Goal: Transaction & Acquisition: Purchase product/service

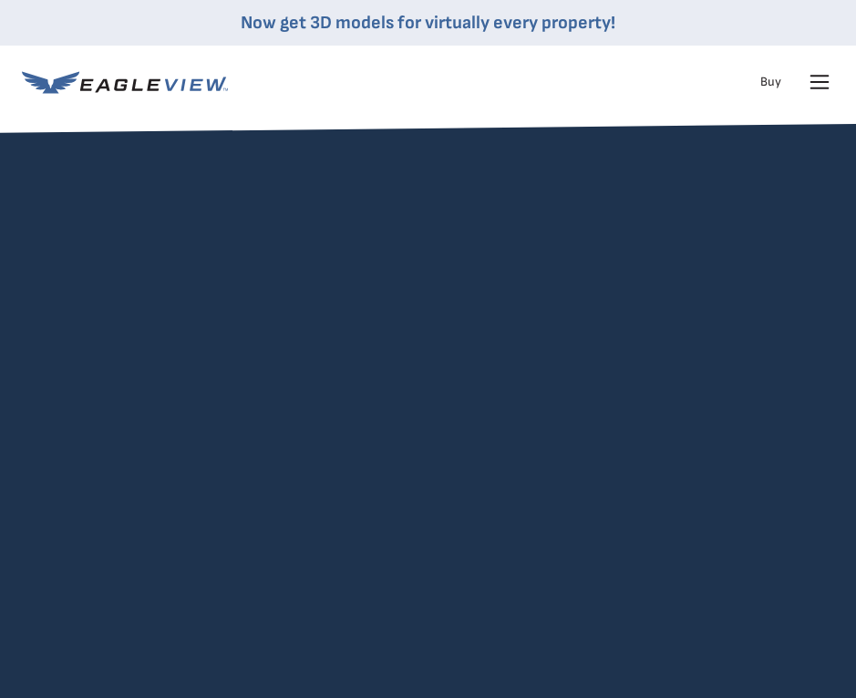
click at [814, 80] on icon at bounding box center [819, 81] width 29 height 29
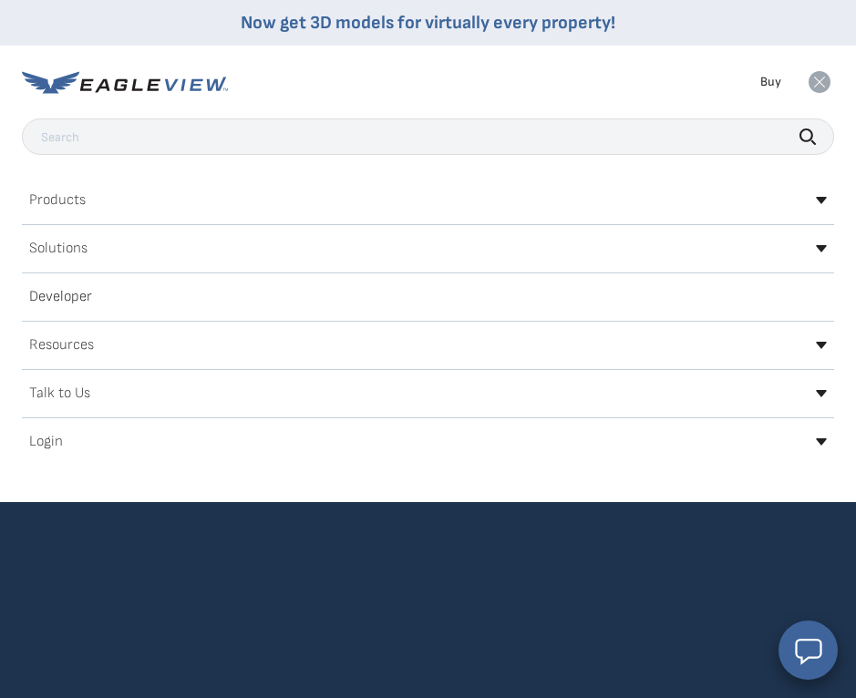
click at [52, 436] on h2 "Login" at bounding box center [46, 442] width 34 height 15
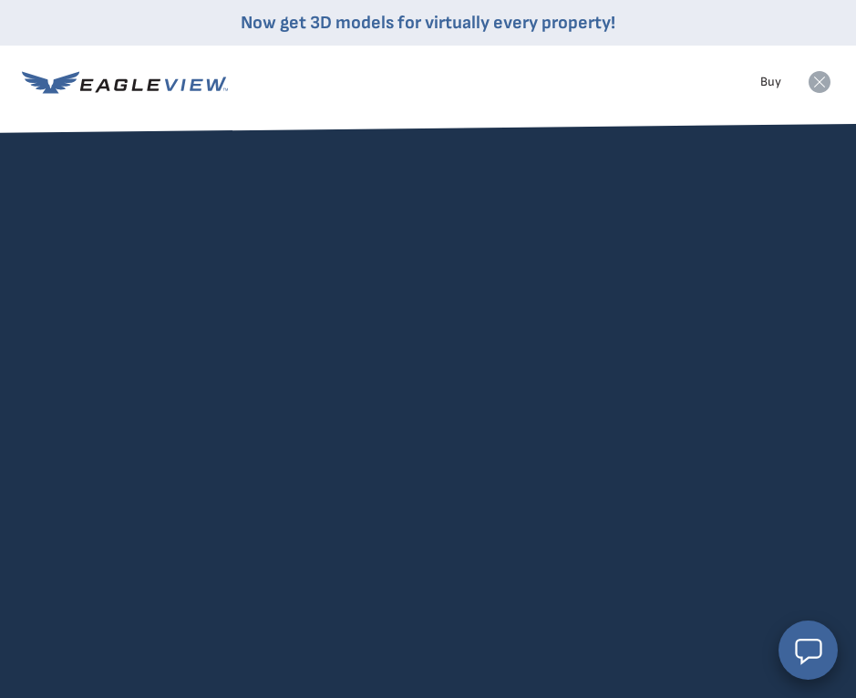
click at [827, 93] on rect at bounding box center [819, 81] width 29 height 29
click at [473, 508] on div "EagleBot Online Learn how we can reduce roofing estimate cost by 70% ×" at bounding box center [648, 549] width 377 height 126
click at [822, 90] on icon at bounding box center [819, 81] width 29 height 29
click at [835, 69] on nav "Now get 3D models for virtually every property! Products Solutions Developer Re…" at bounding box center [428, 59] width 856 height 119
click at [826, 74] on icon at bounding box center [820, 82] width 22 height 22
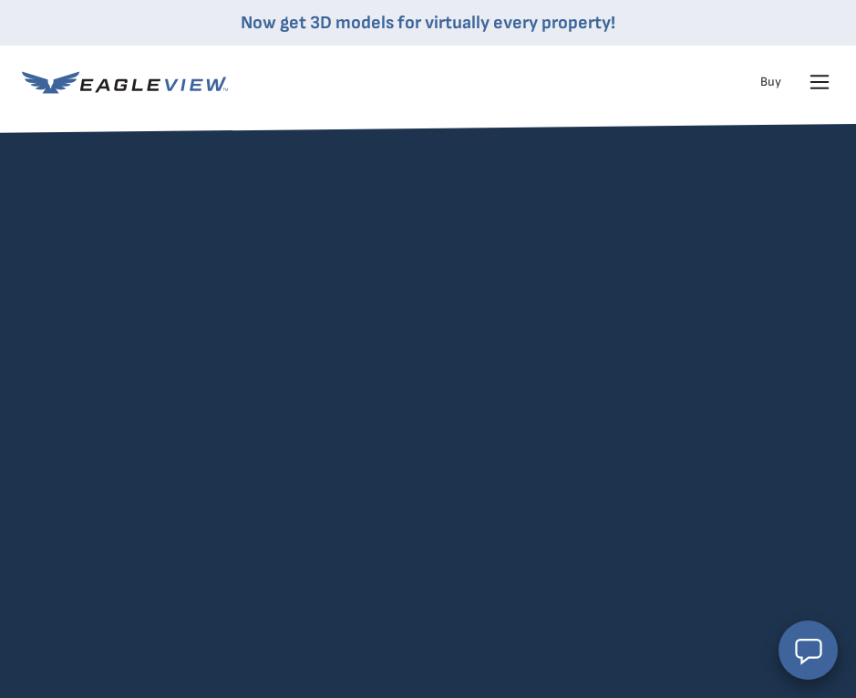
click at [820, 87] on icon at bounding box center [819, 81] width 29 height 29
click at [811, 87] on icon at bounding box center [819, 81] width 29 height 29
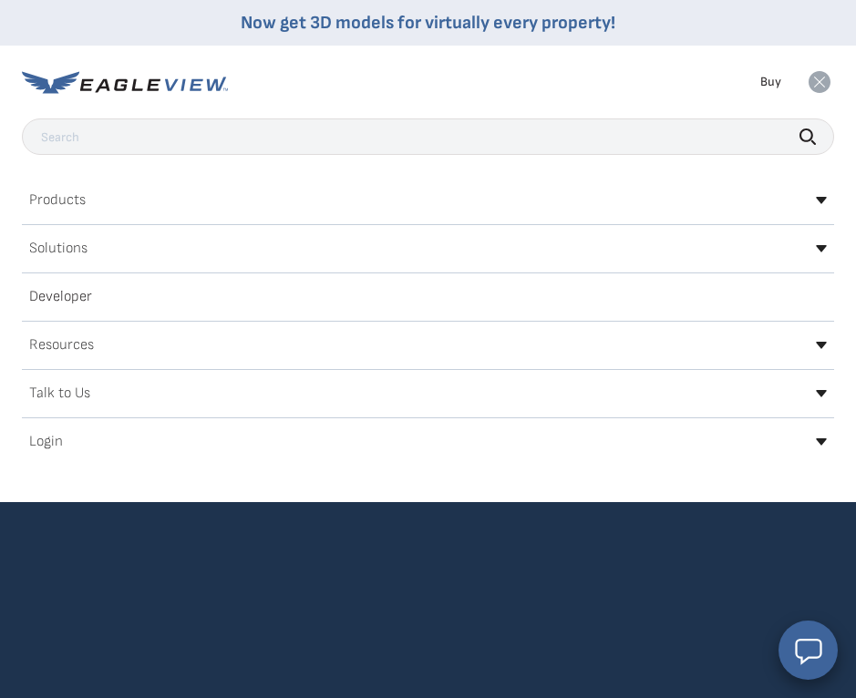
click at [92, 440] on div "Login" at bounding box center [428, 442] width 812 height 29
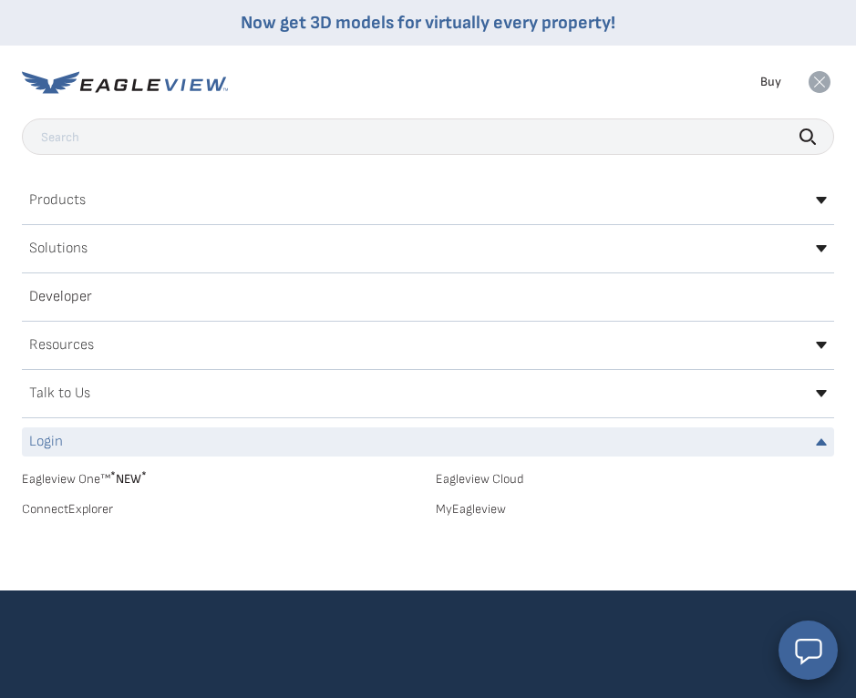
click at [445, 506] on link "MyEagleview" at bounding box center [635, 509] width 399 height 16
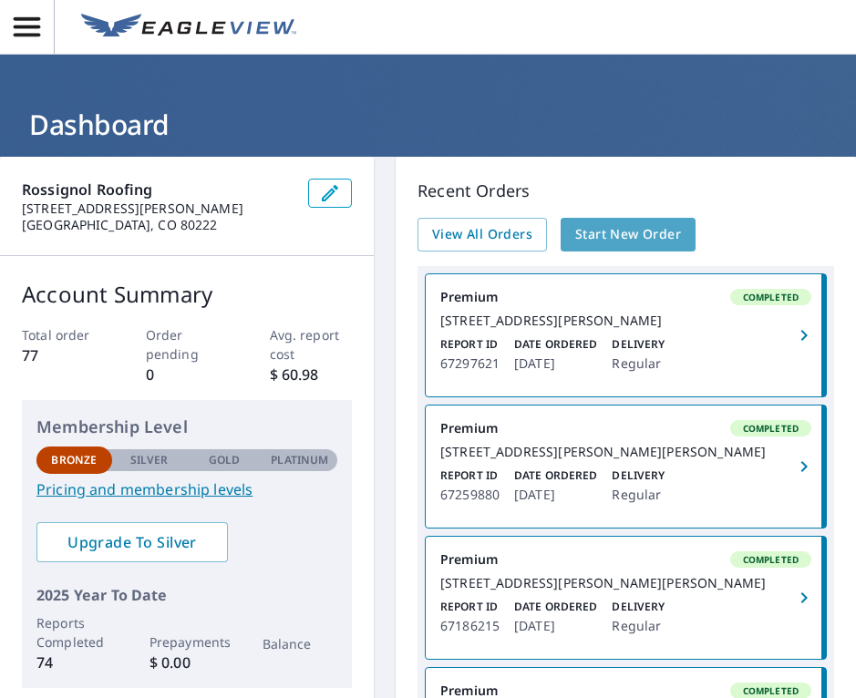
click at [657, 231] on span "Start New Order" at bounding box center [628, 234] width 106 height 23
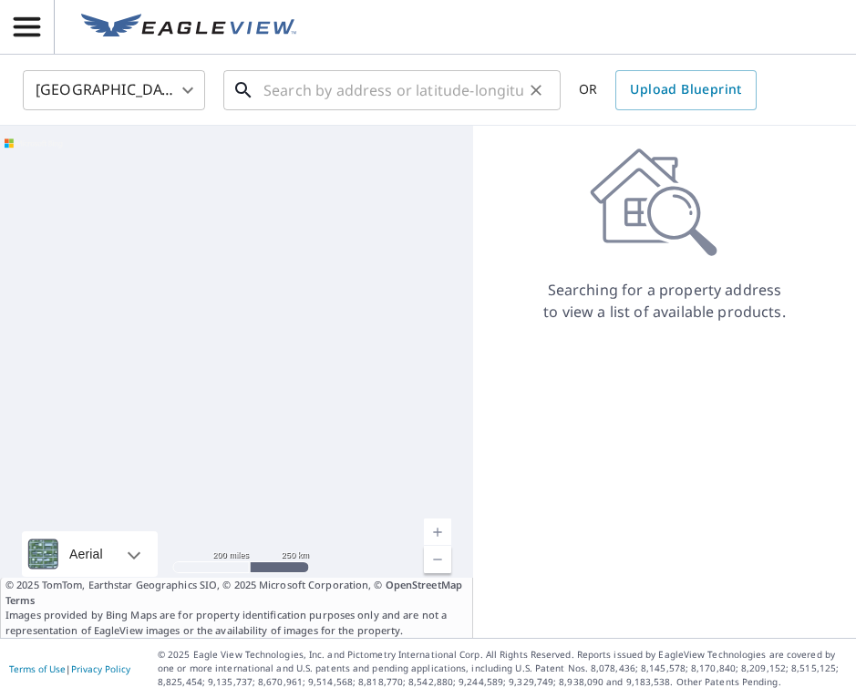
click at [448, 88] on input "text" at bounding box center [394, 90] width 260 height 51
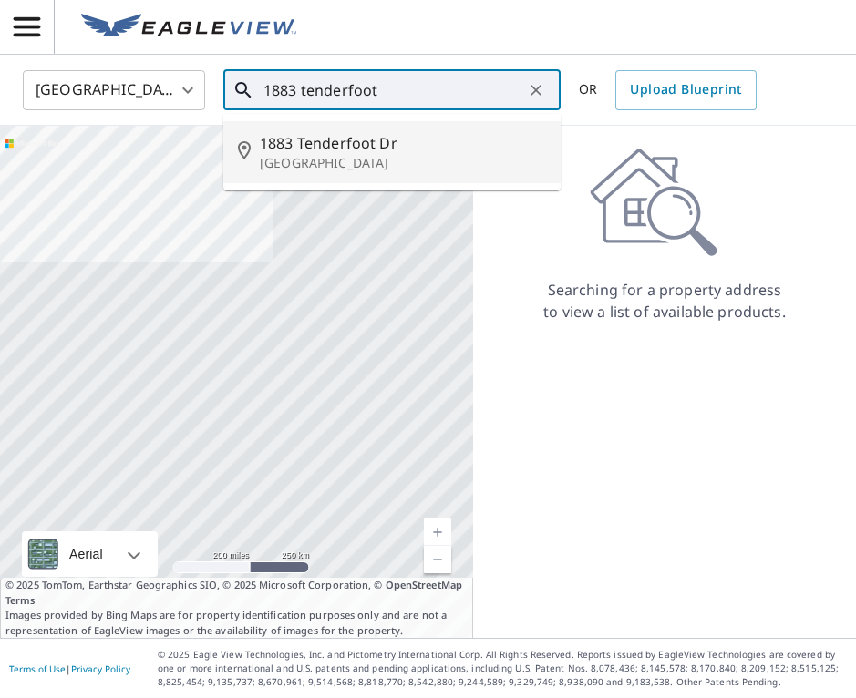
click at [370, 155] on p "[GEOGRAPHIC_DATA]" at bounding box center [403, 163] width 286 height 18
type input "[STREET_ADDRESS][PERSON_NAME]"
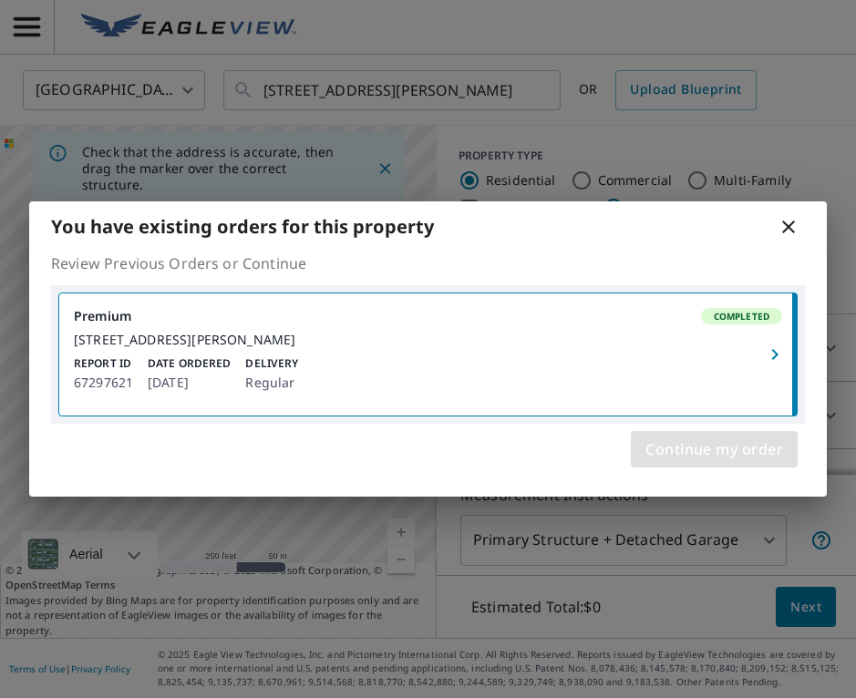
click at [740, 450] on span "Continue my order" at bounding box center [715, 450] width 138 height 26
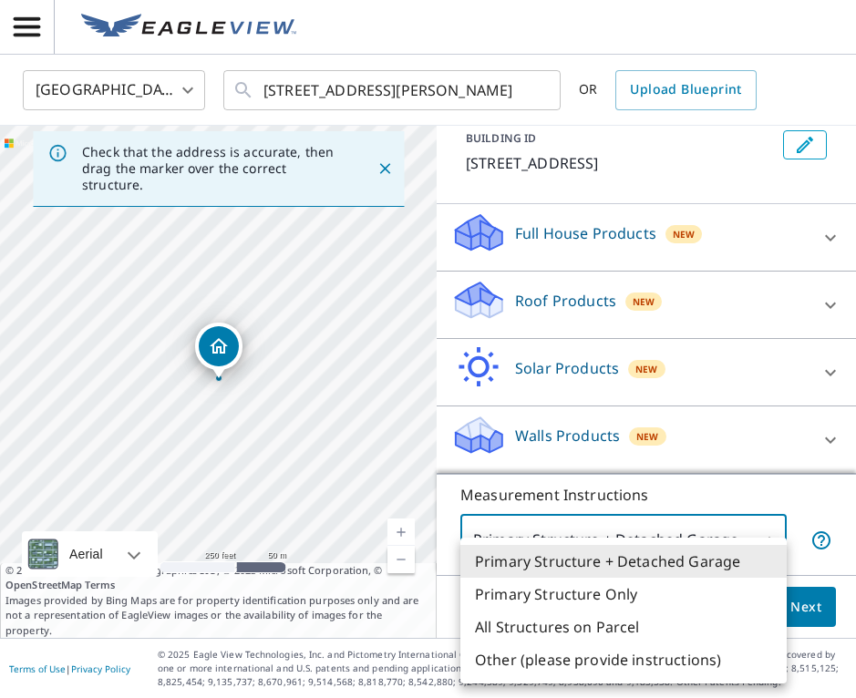
click at [637, 546] on body "CY CY [GEOGRAPHIC_DATA] US ​ [STREET_ADDRESS][PERSON_NAME] ​ OR Upload Blueprin…" at bounding box center [428, 349] width 856 height 698
click at [594, 631] on li "All Structures on Parcel" at bounding box center [623, 627] width 326 height 33
type input "3"
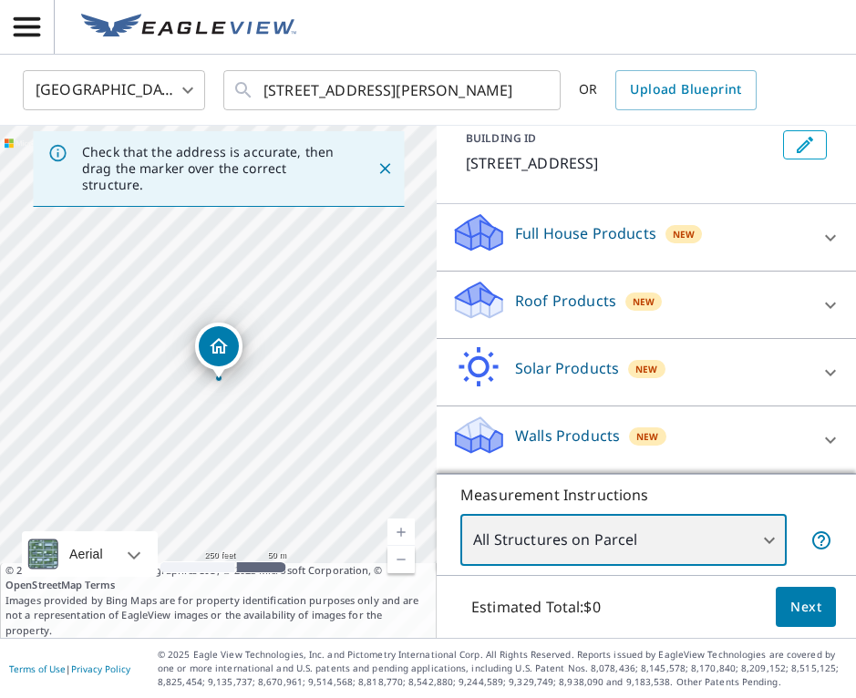
scroll to position [0, 0]
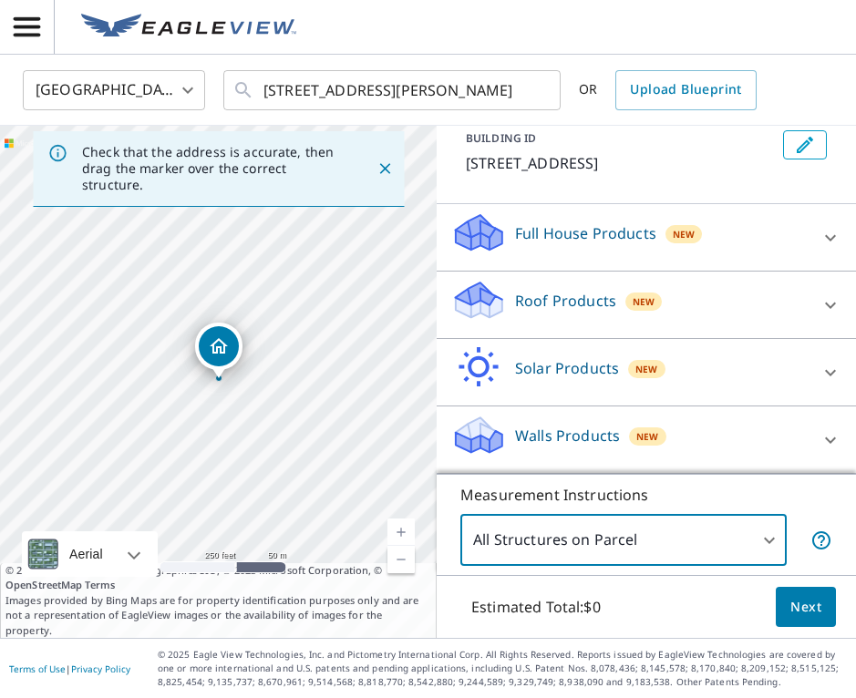
click at [682, 311] on div "Roof Products New" at bounding box center [629, 305] width 357 height 52
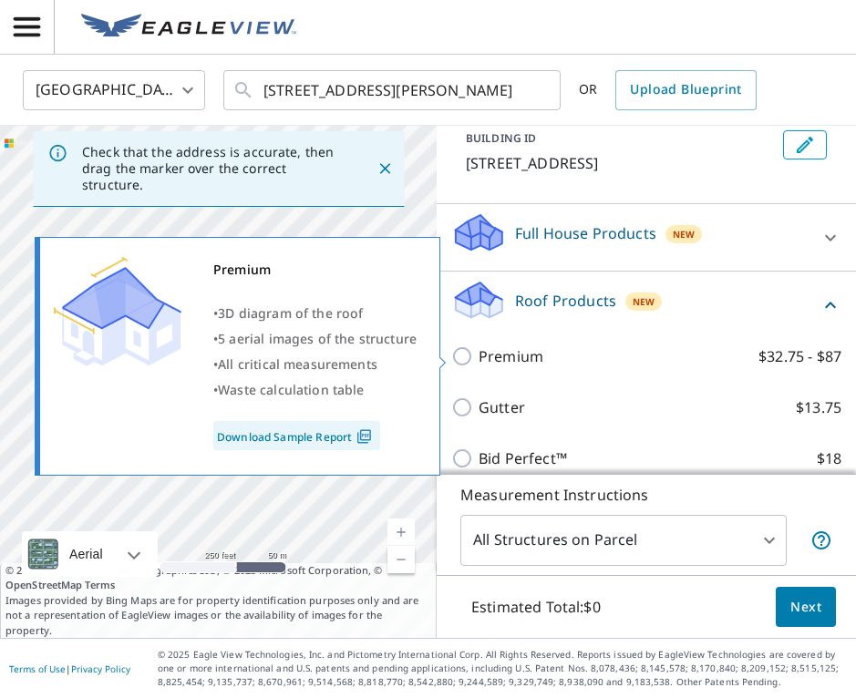
click at [522, 355] on p "Premium" at bounding box center [511, 357] width 65 height 22
click at [479, 355] on input "Premium $32.75 - $87" at bounding box center [464, 357] width 27 height 22
checkbox input "true"
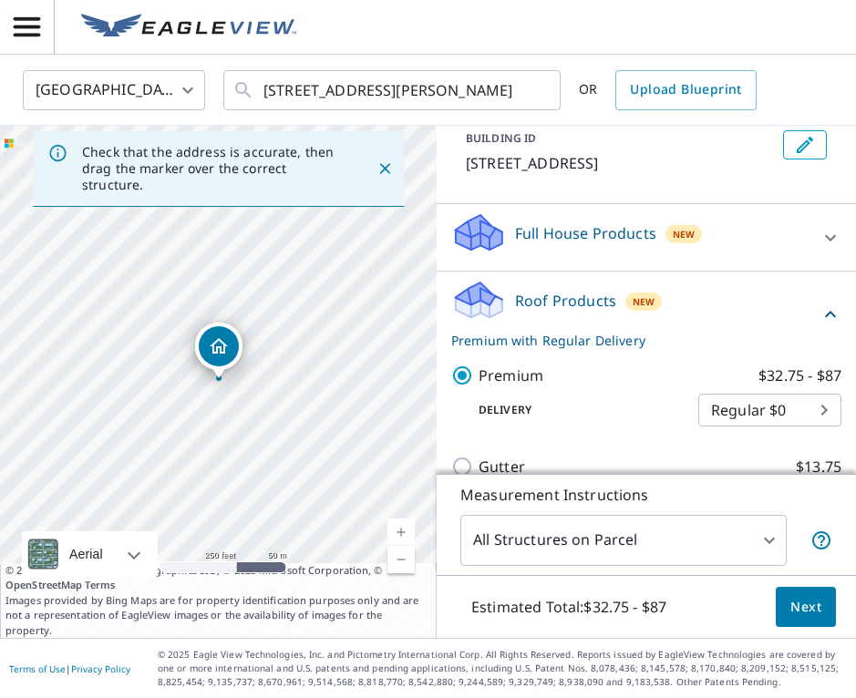
click at [798, 605] on span "Next" at bounding box center [806, 607] width 31 height 23
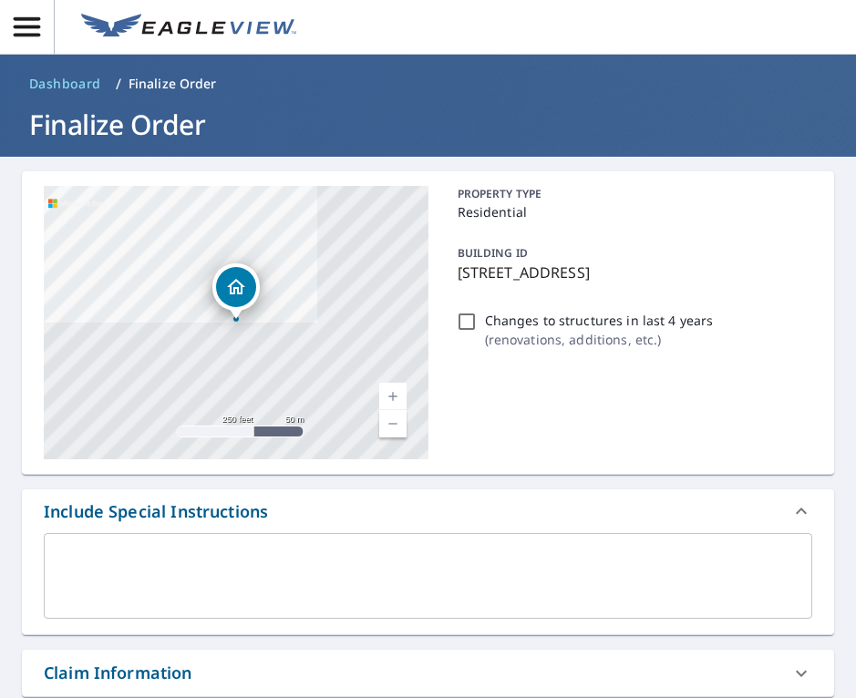
scroll to position [4, 0]
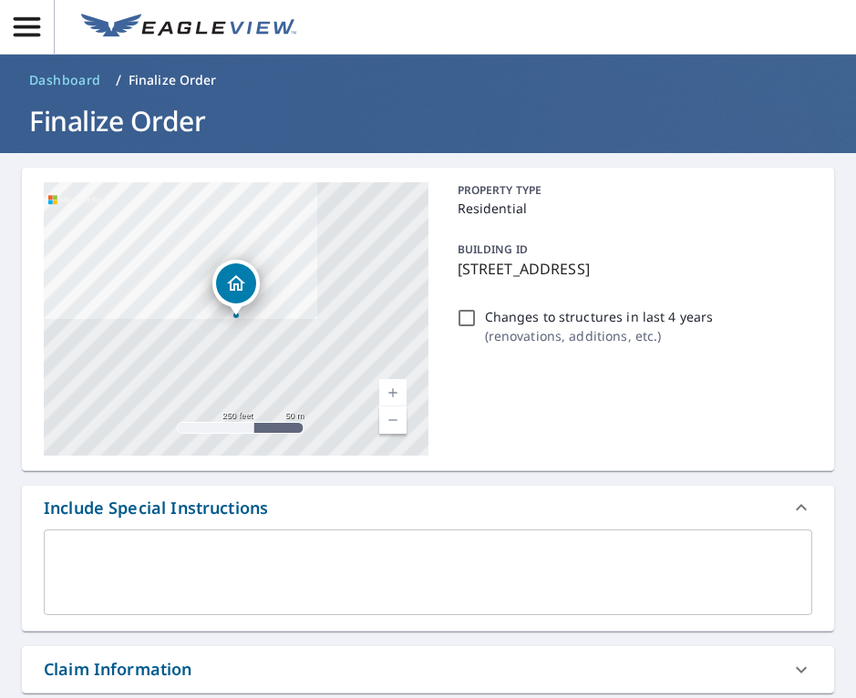
click at [482, 321] on div "Changes to structures in last 4 years ( renovations, additions, etc. )" at bounding box center [631, 326] width 363 height 49
click at [469, 318] on input "Changes to structures in last 4 years ( renovations, additions, etc. )" at bounding box center [467, 318] width 22 height 22
checkbox input "true"
click at [336, 585] on textarea at bounding box center [428, 573] width 743 height 52
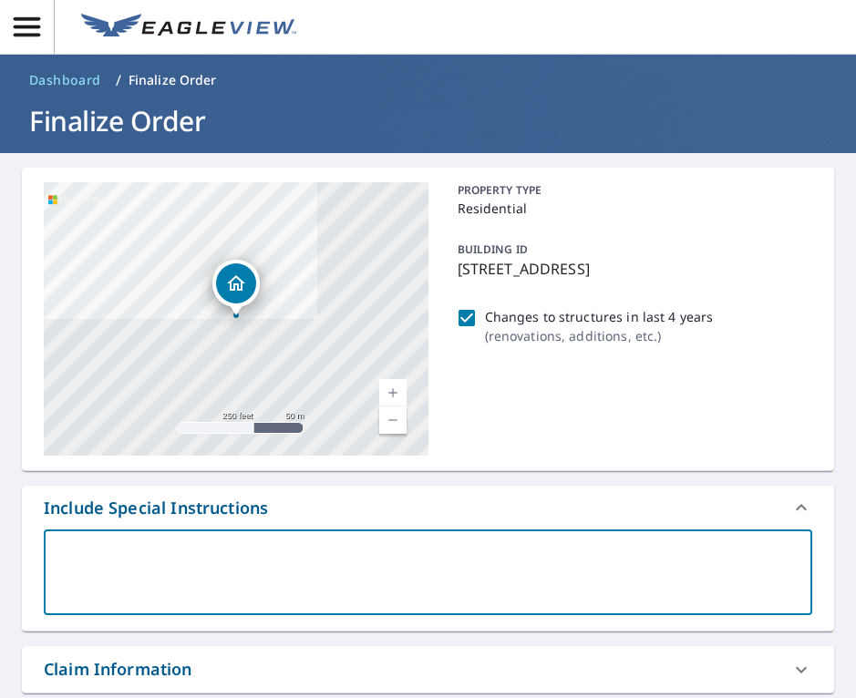
type textarea "T"
type textarea "x"
type textarea "Th"
type textarea "x"
type textarea "The"
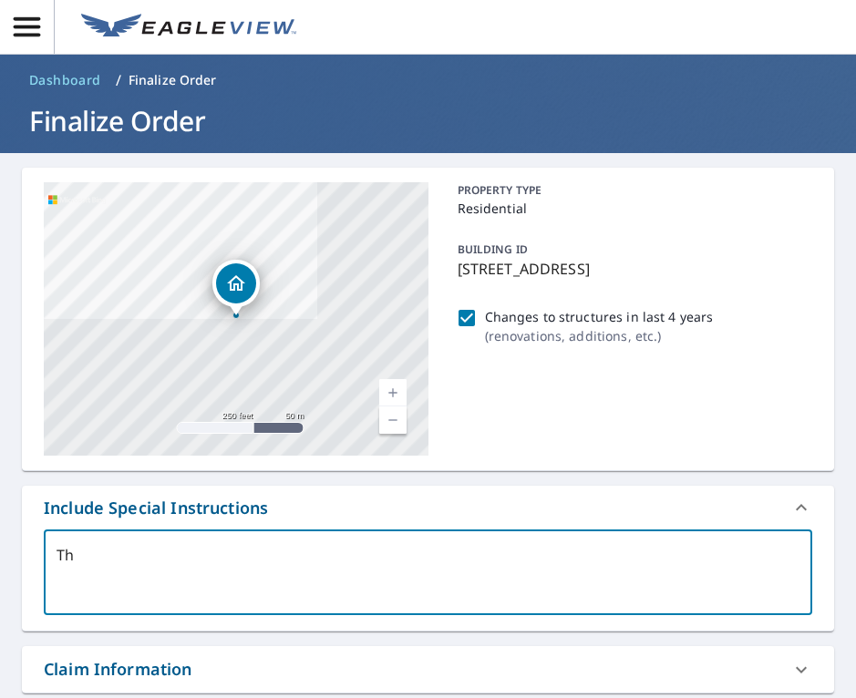
type textarea "x"
type textarea "Ther"
type textarea "x"
type textarea "There"
type textarea "x"
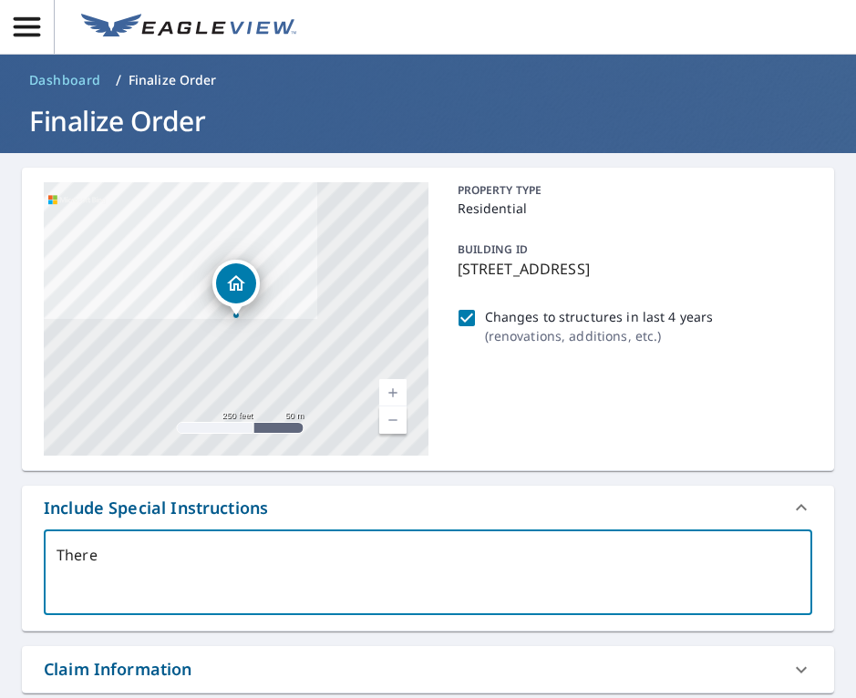
type textarea "There"
type textarea "x"
type textarea "There w"
type textarea "x"
type textarea "There wa"
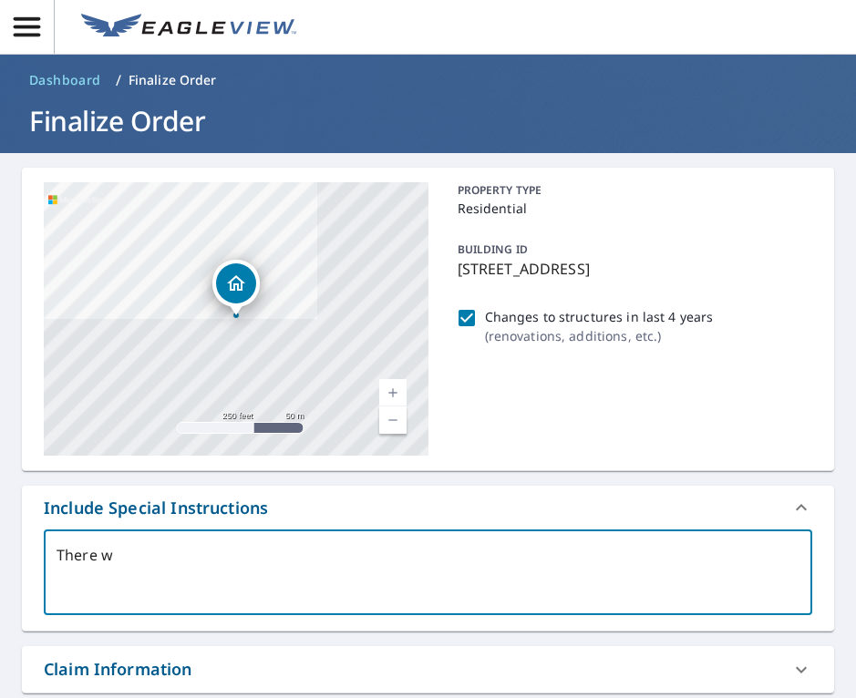
type textarea "x"
type textarea "There was"
type textarea "x"
type textarea "There was"
type textarea "x"
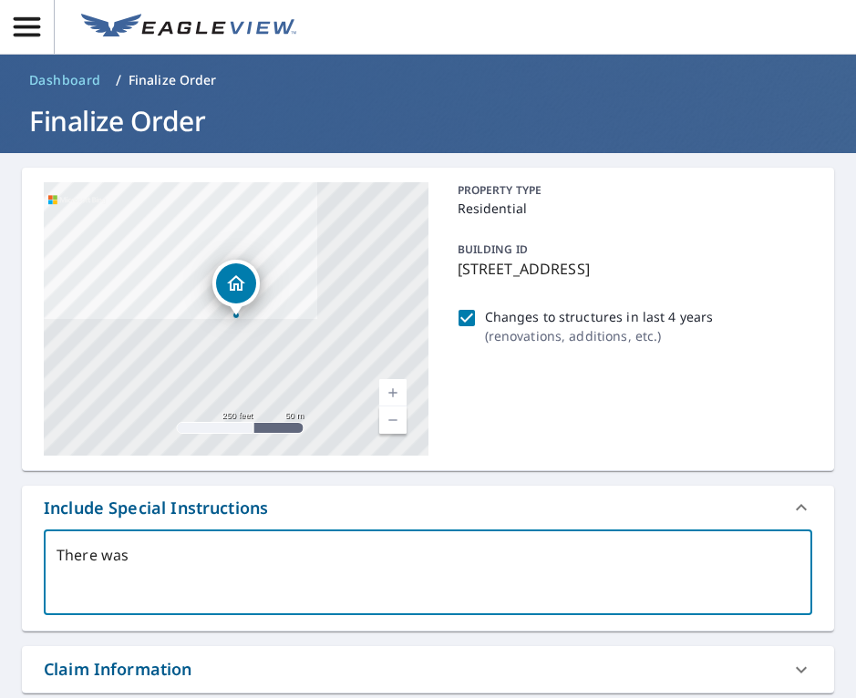
type textarea "There was a"
type textarea "x"
type textarea "There was an"
type textarea "x"
type textarea "There was an"
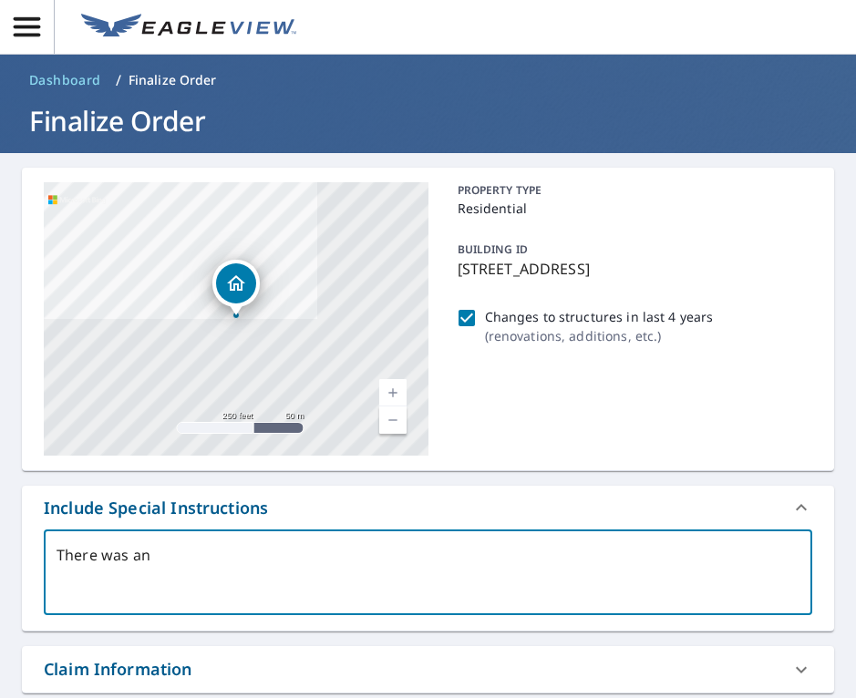
type textarea "x"
type textarea "There was an a"
type textarea "x"
type textarea "There was an ad"
type textarea "x"
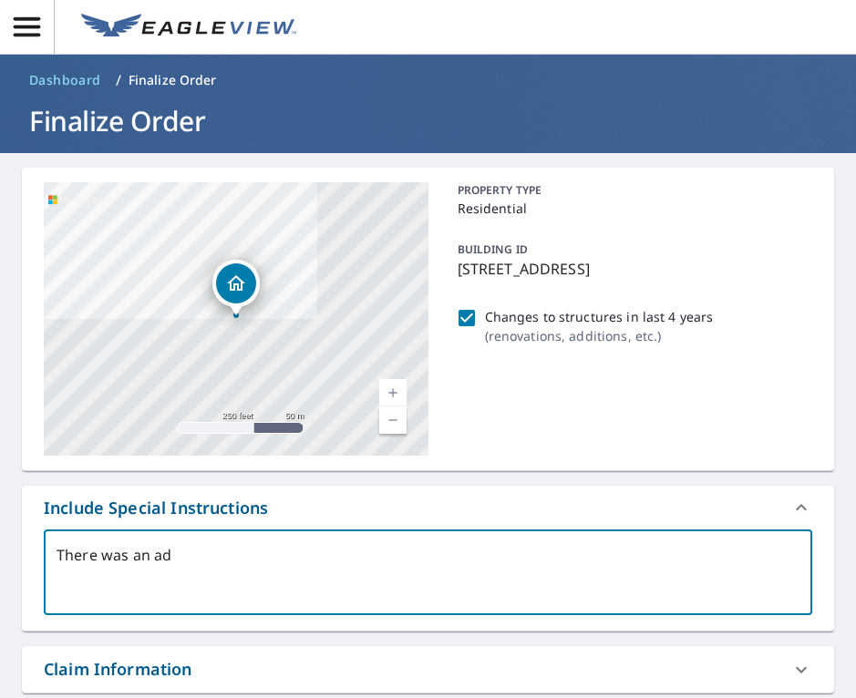
type textarea "There was an add"
type textarea "x"
type textarea "There was an addi"
type textarea "x"
type textarea "There was an addit"
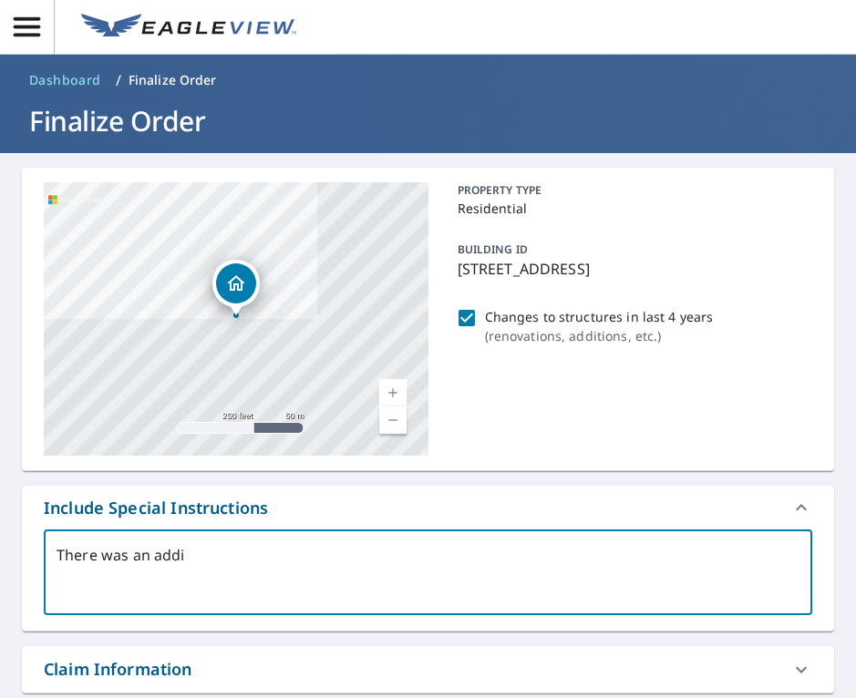
type textarea "x"
type textarea "There was an [PERSON_NAME]"
type textarea "x"
type textarea "There was an additio"
type textarea "x"
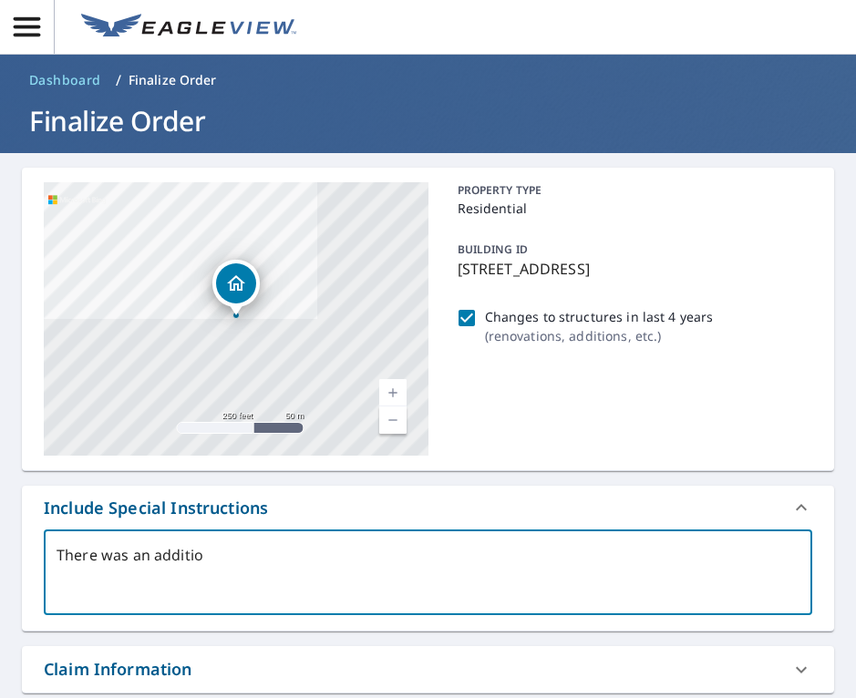
type textarea "There was an addition"
type textarea "x"
type textarea "There was an addition"
type textarea "x"
type textarea "There was an addition t"
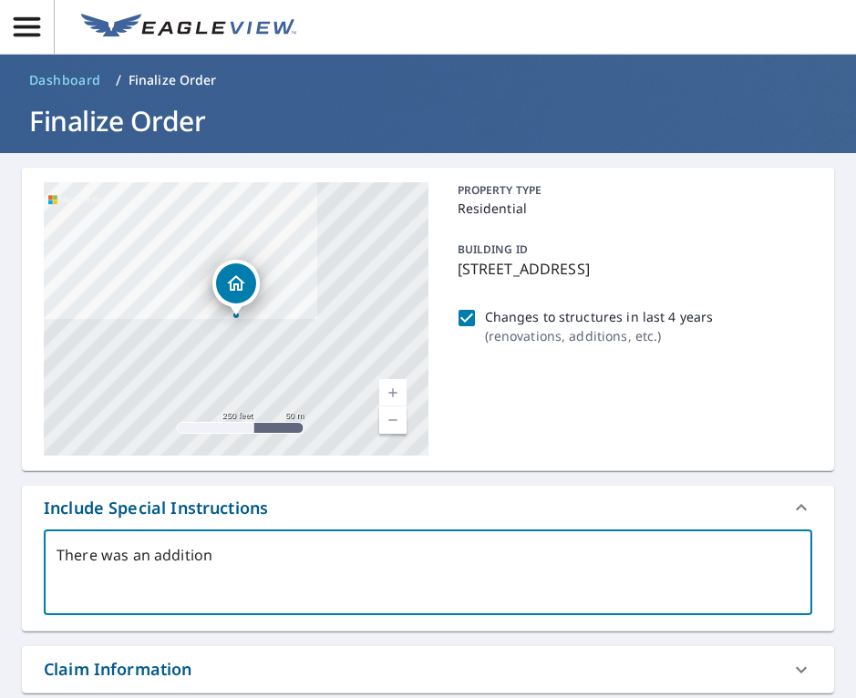
type textarea "x"
type textarea "There was an addition to"
type textarea "x"
type textarea "There was an addition to"
type textarea "x"
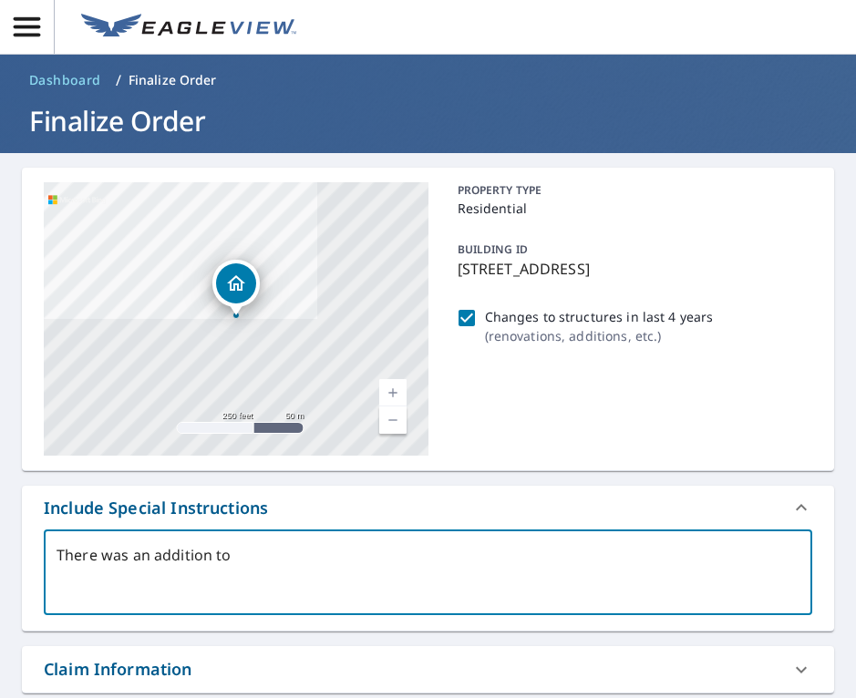
type textarea "There was an addition to t"
type textarea "x"
type textarea "There was an addition to th"
type textarea "x"
type textarea "There was an addition to the"
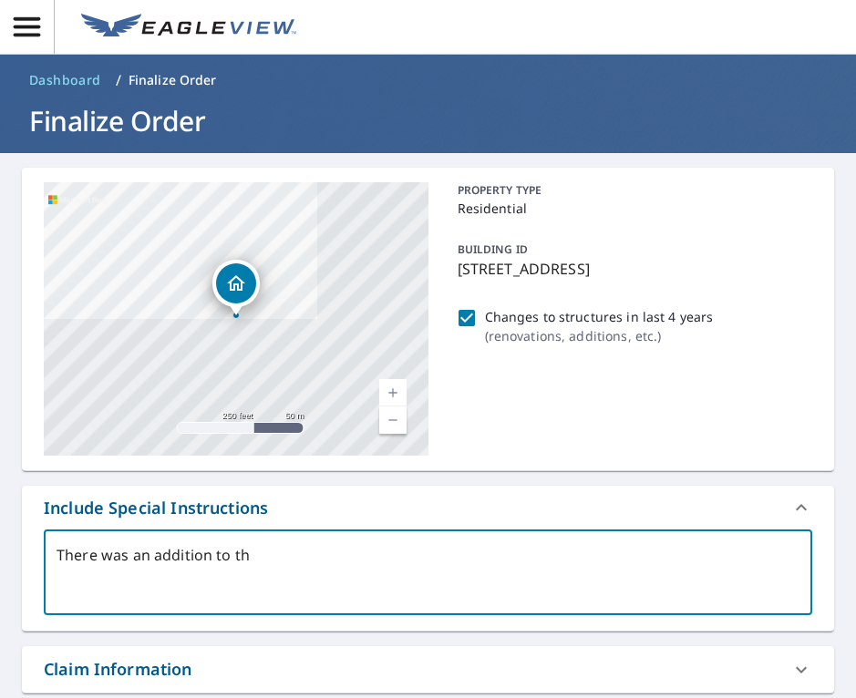
type textarea "x"
type textarea "There was an addition to the"
type textarea "x"
type textarea "There was an addition to the b"
type textarea "x"
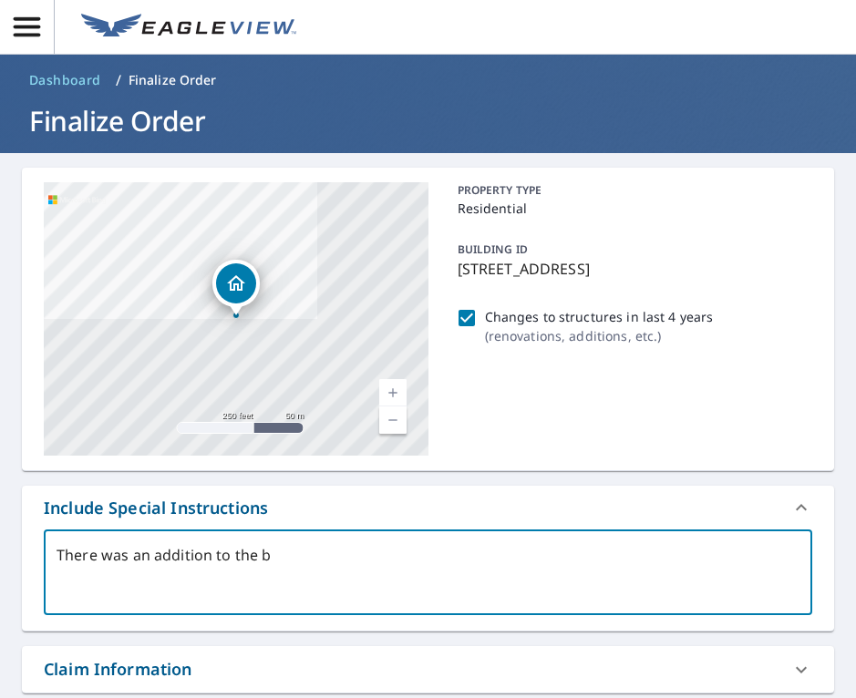
type textarea "There was an addition to the ba"
type textarea "x"
type textarea "There was an addition to the bac"
type textarea "x"
type textarea "There was an addition to the back"
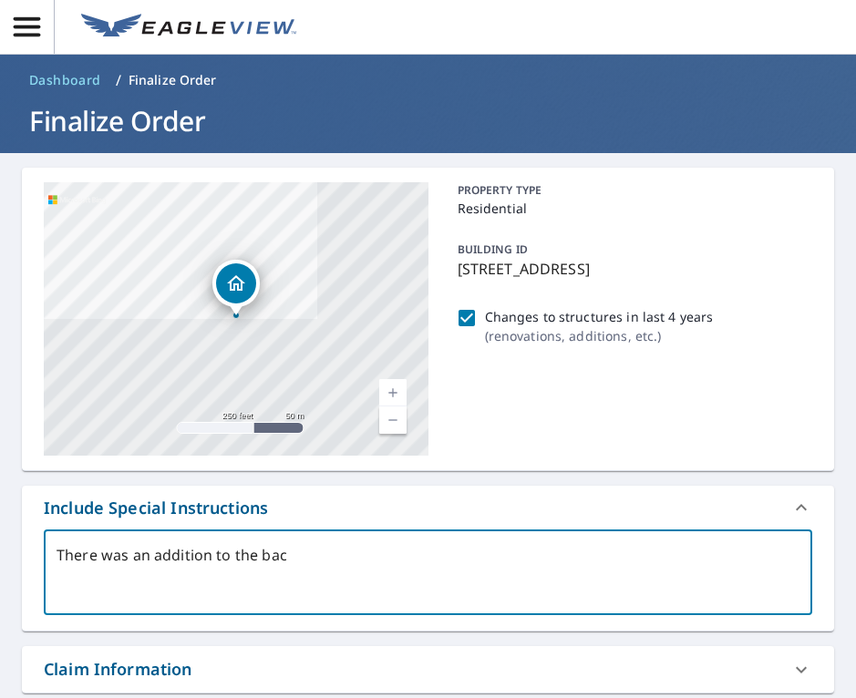
type textarea "x"
type textarea "There was an addition to the back"
type textarea "x"
type textarea "There was an addition to the back o"
type textarea "x"
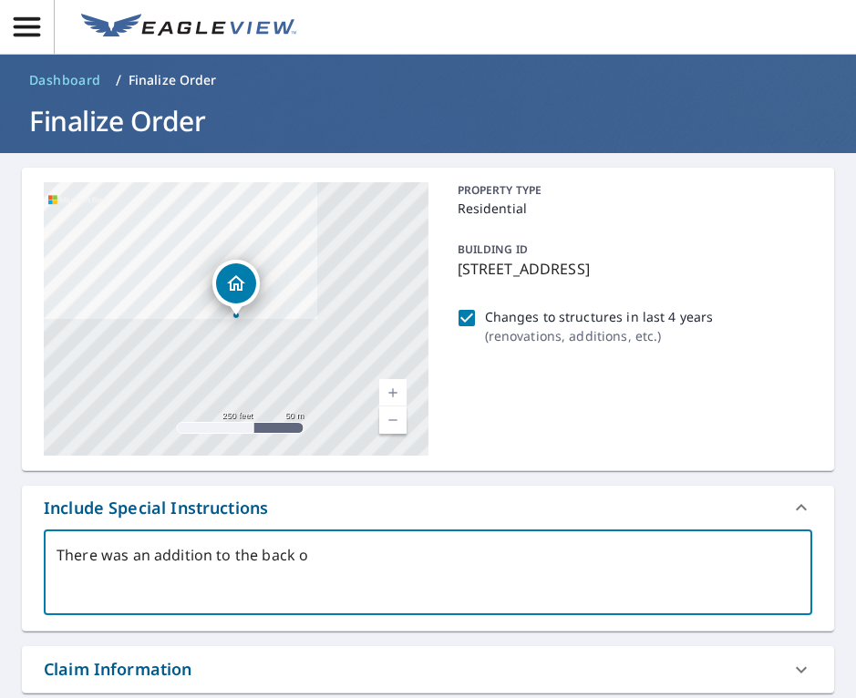
type textarea "There was an addition to the back of"
type textarea "x"
type textarea "There was an addition to the back of"
type textarea "x"
type textarea "There was an addition to the back of t"
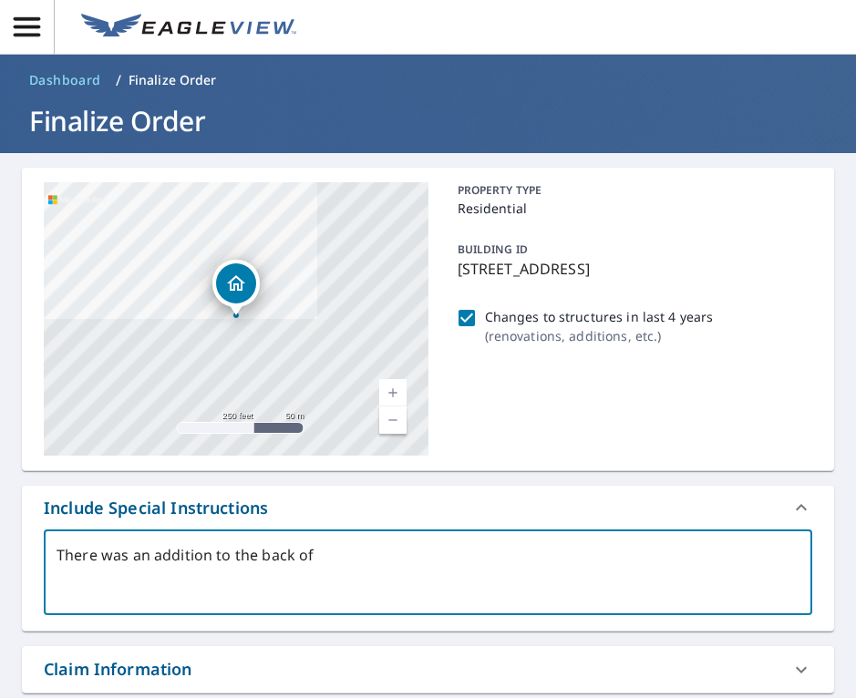
type textarea "x"
type textarea "There was an addition to the back of th"
type textarea "x"
type textarea "There was an addition to the back of the"
type textarea "x"
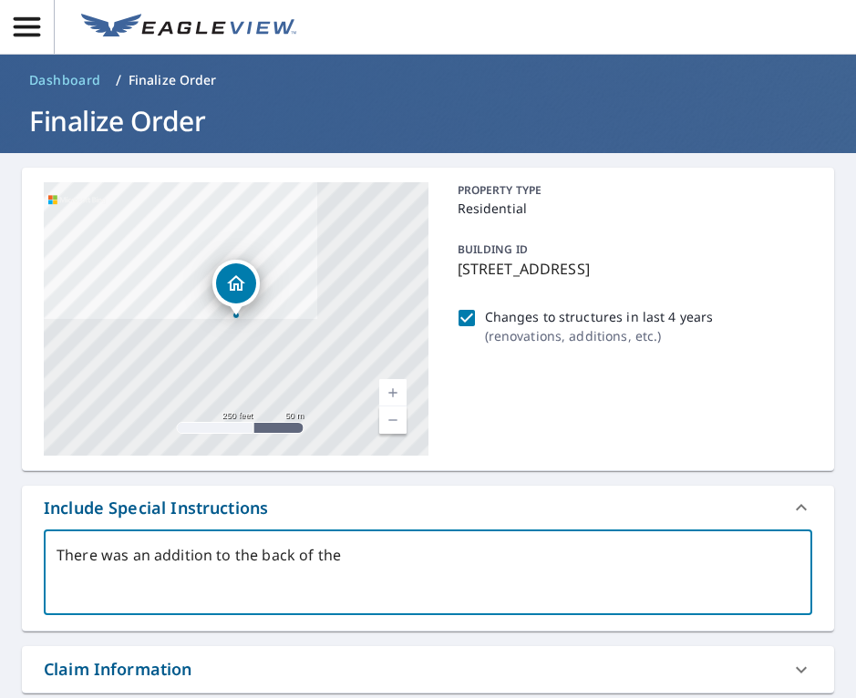
type textarea "There was an addition to the back of the"
type textarea "x"
type textarea "There was an addition to the back of the h"
type textarea "x"
type textarea "There was an addition to the back of the ho"
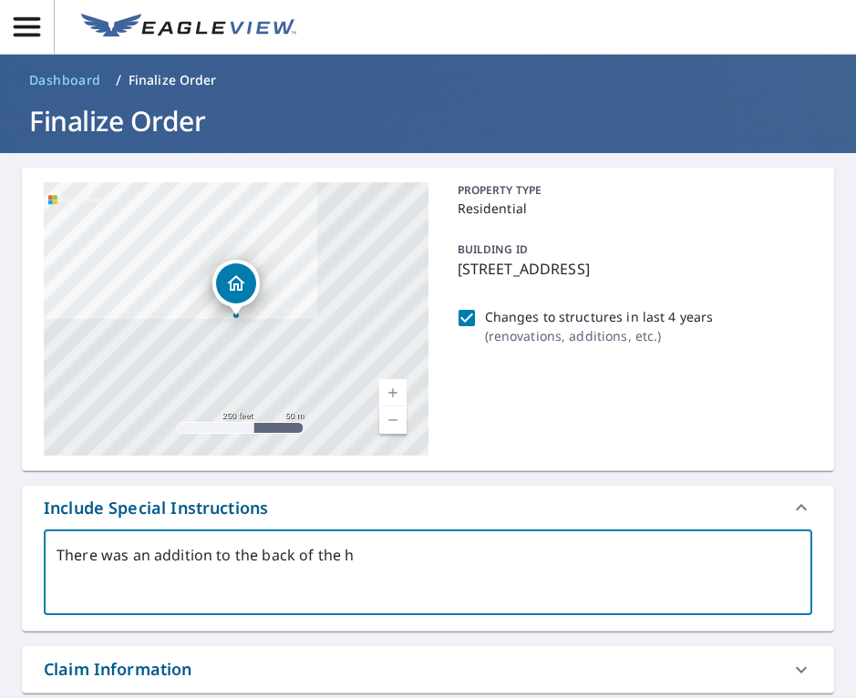
type textarea "x"
type textarea "There was an addition to the back of the hou"
type textarea "x"
type textarea "There was an addition to the back of the hous"
type textarea "x"
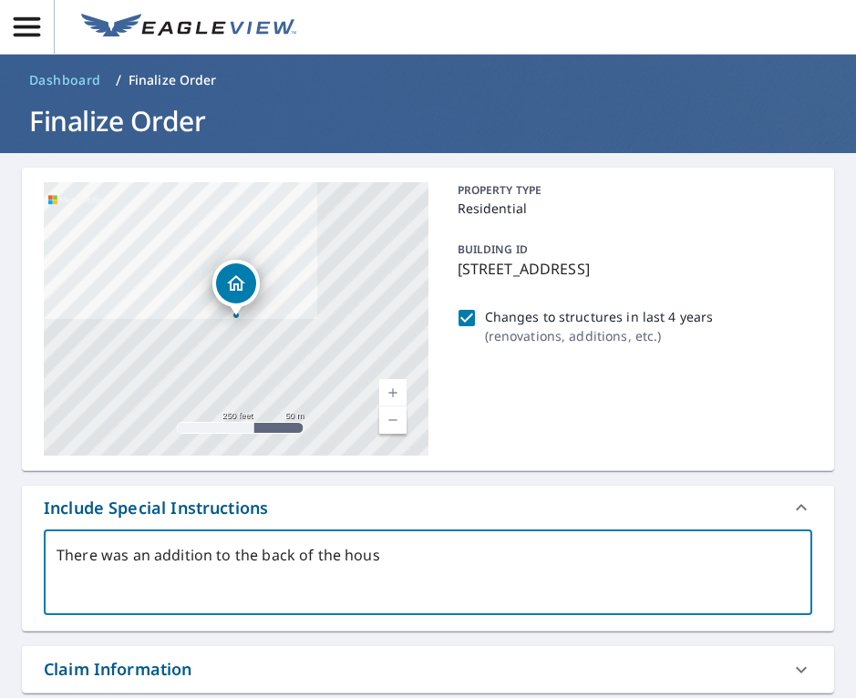
type textarea "There was an addition to the back of the house"
type textarea "x"
type textarea "There was an addition to the back of the house"
type textarea "x"
type textarea "There was an addition to the back of the house"
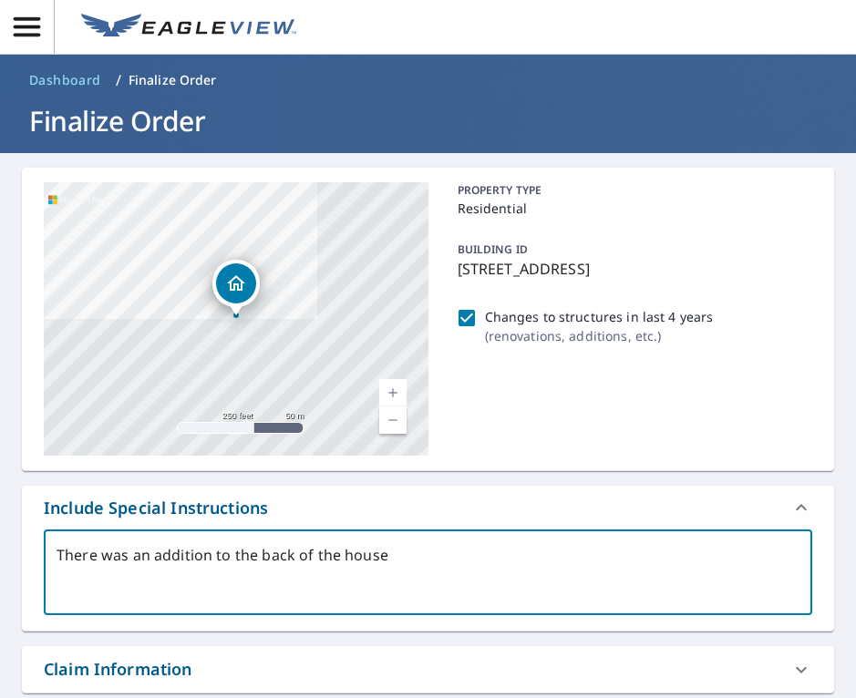
type textarea "x"
type textarea "There was an addition to the back of the house,"
type textarea "x"
type textarea "There was an addition to the back of the house"
type textarea "x"
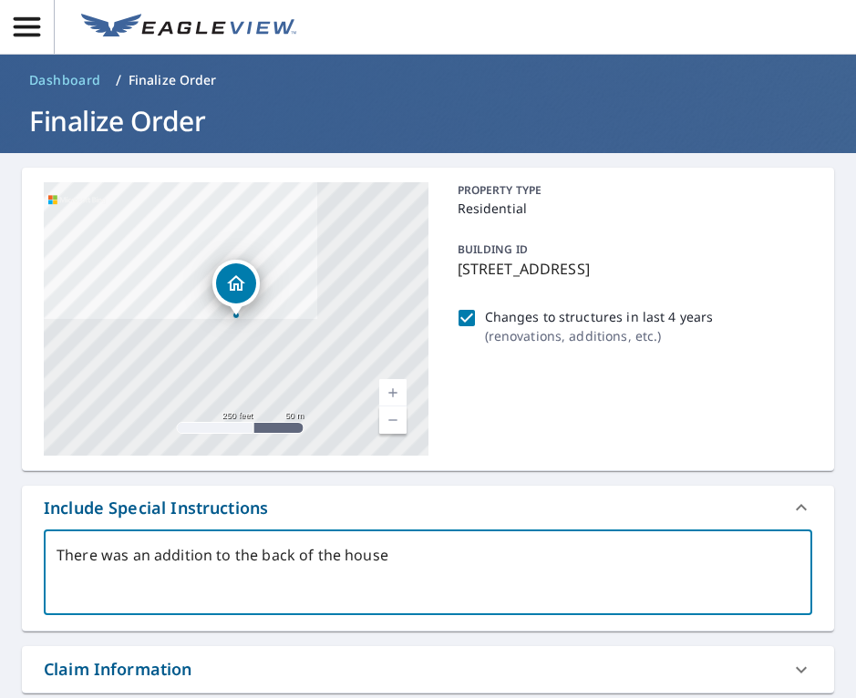
type textarea "There was an addition to the back of the house"
type textarea "x"
type textarea "There was an addition to the back of the house i"
type textarea "x"
type textarea "There was an addition to the back of the house in"
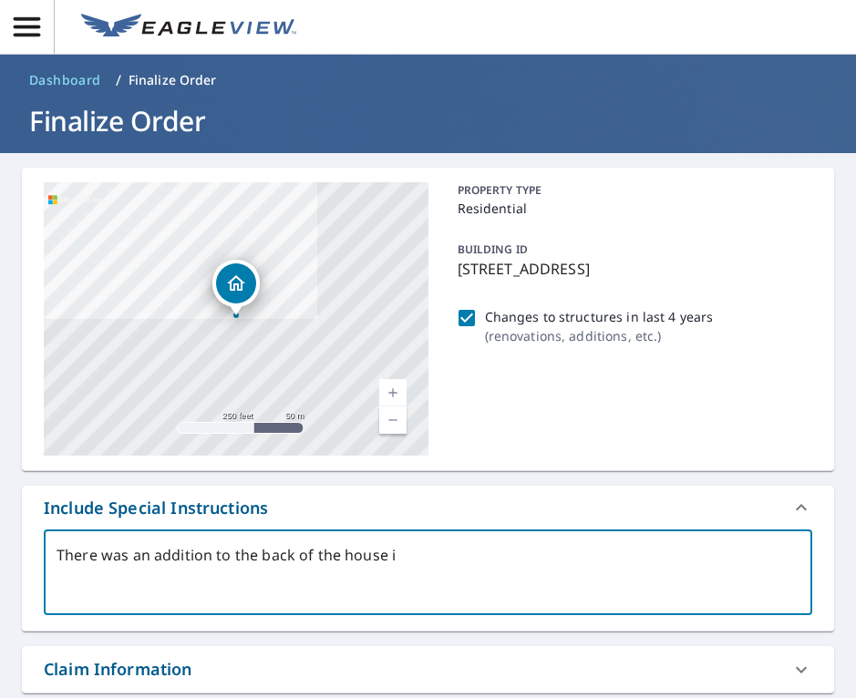
type textarea "x"
type textarea "There was an addition to the back of the house in"
type textarea "x"
type textarea "There was an addition to the back of the house in t"
type textarea "x"
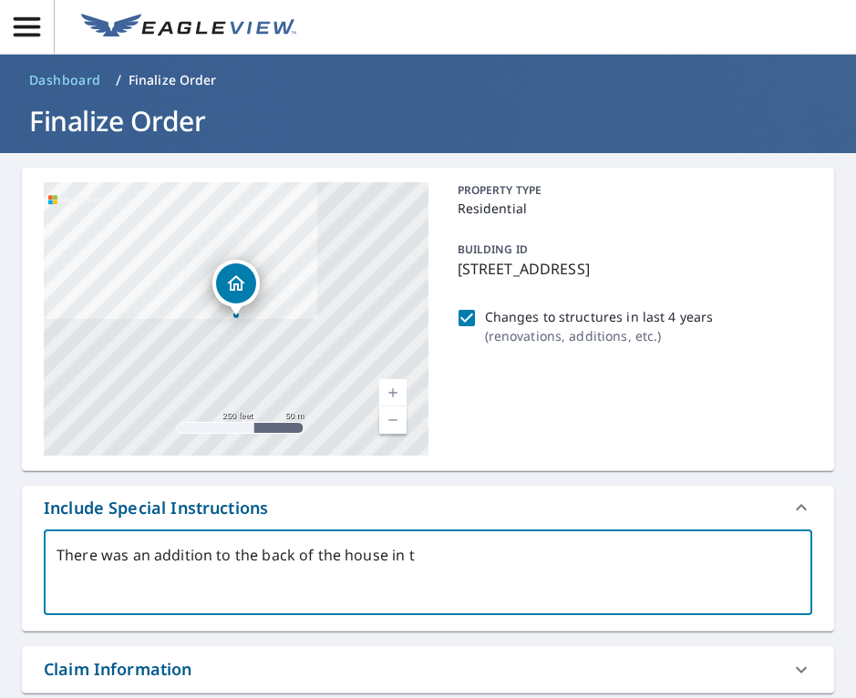
type textarea "There was an addition to the back of the house in th"
type textarea "x"
type textarea "There was an addition to the back of the house in the"
type textarea "x"
type textarea "There was an addition to the back of the house in the"
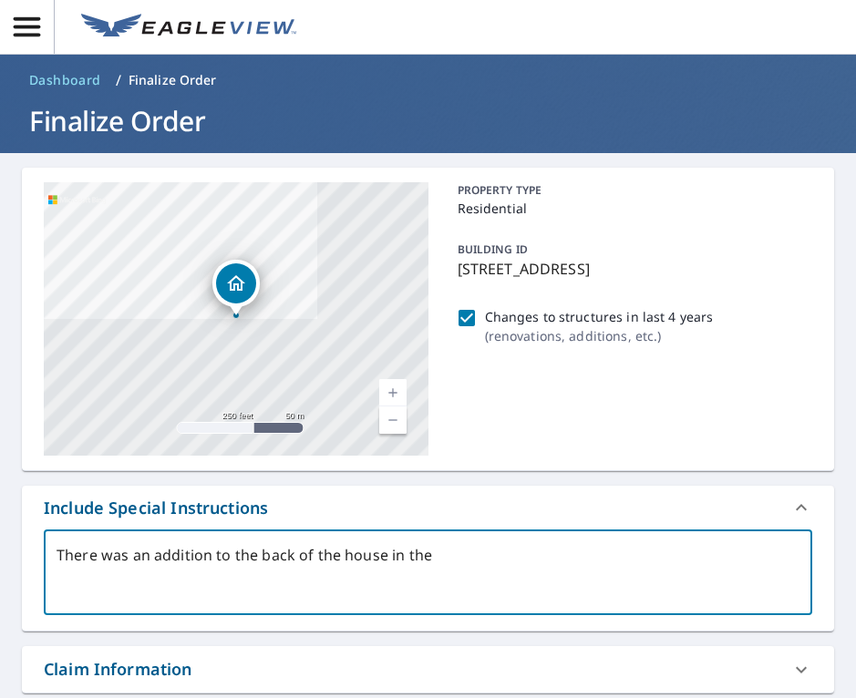
type textarea "x"
type textarea "There was an addition to the back of the house in the a"
type textarea "x"
type textarea "There was an addition to the back of the house in the al"
type textarea "x"
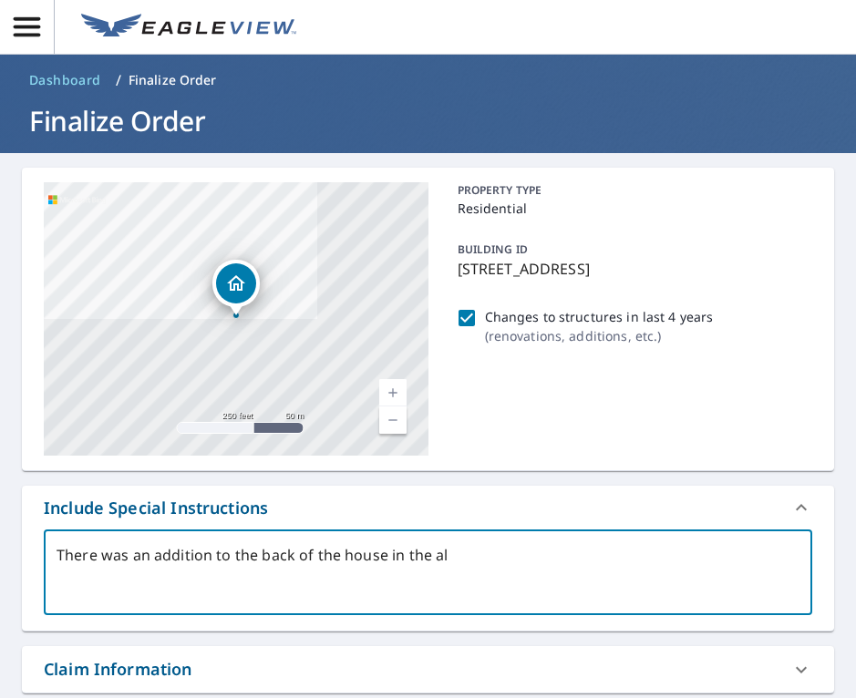
type textarea "There was an addition to the back of the house in the a"
type textarea "x"
type textarea "There was an addition to the back of the house in the"
type textarea "x"
type textarea "There was an addition to the back of the house in the l"
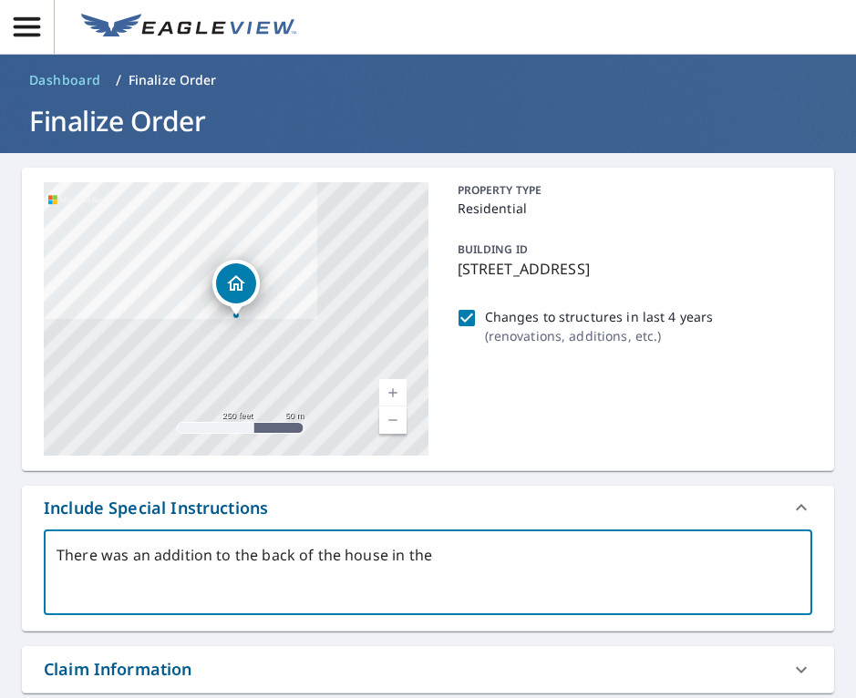
type textarea "x"
type textarea "There was an addition to the back of the house in the la"
type textarea "x"
type textarea "There was an addition to the back of the house in the las"
type textarea "x"
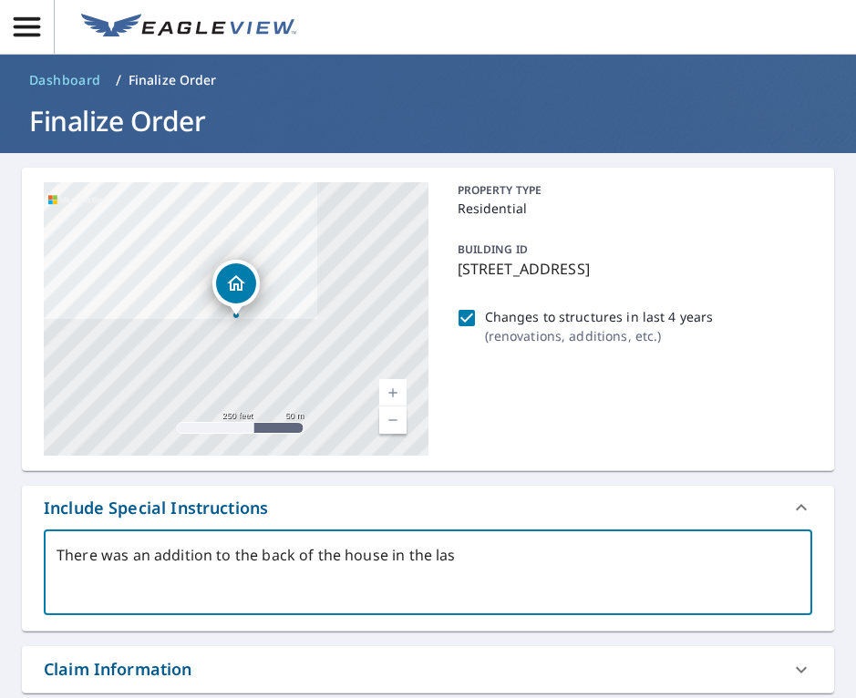
type textarea "There was an addition to the back of the house in the last"
type textarea "x"
type textarea "There was an addition to the back of the house in the last"
type textarea "x"
type textarea "There was an addition to the back of the house in the last f"
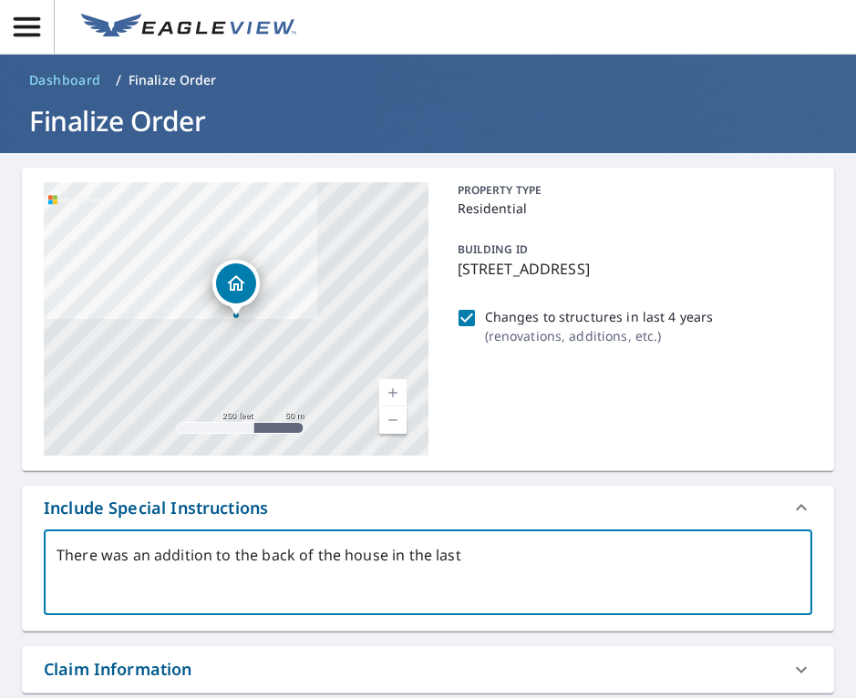
type textarea "x"
type textarea "There was an addition to the back of the house in the last fo"
type textarea "x"
type textarea "There was an addition to the back of the house in the last fou"
type textarea "x"
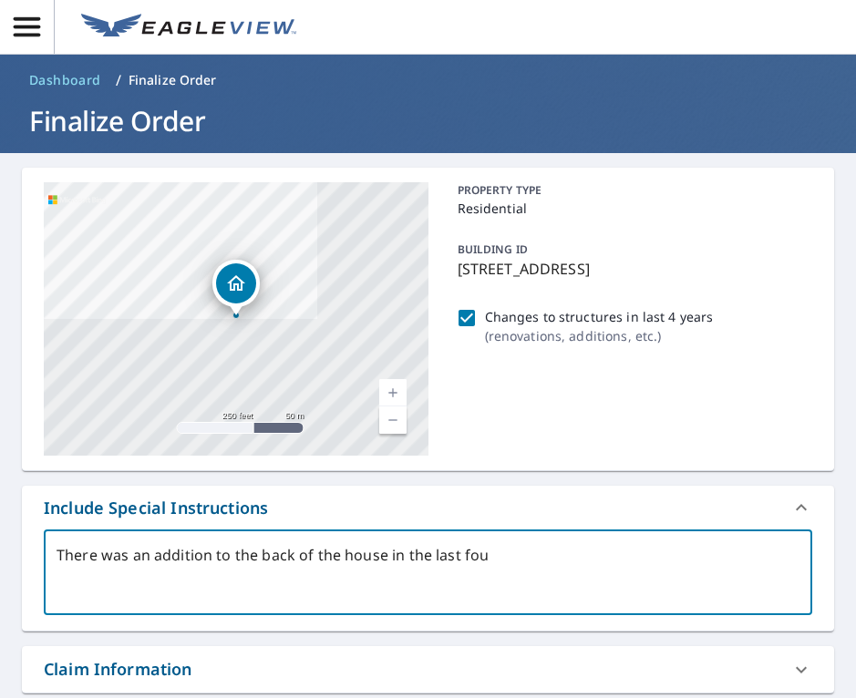
type textarea "There was an addition to the back of the house in the last four"
type textarea "x"
type textarea "There was an addition to the back of the house in the last four"
type textarea "x"
type textarea "There was an addition to the back of the house in the last four y"
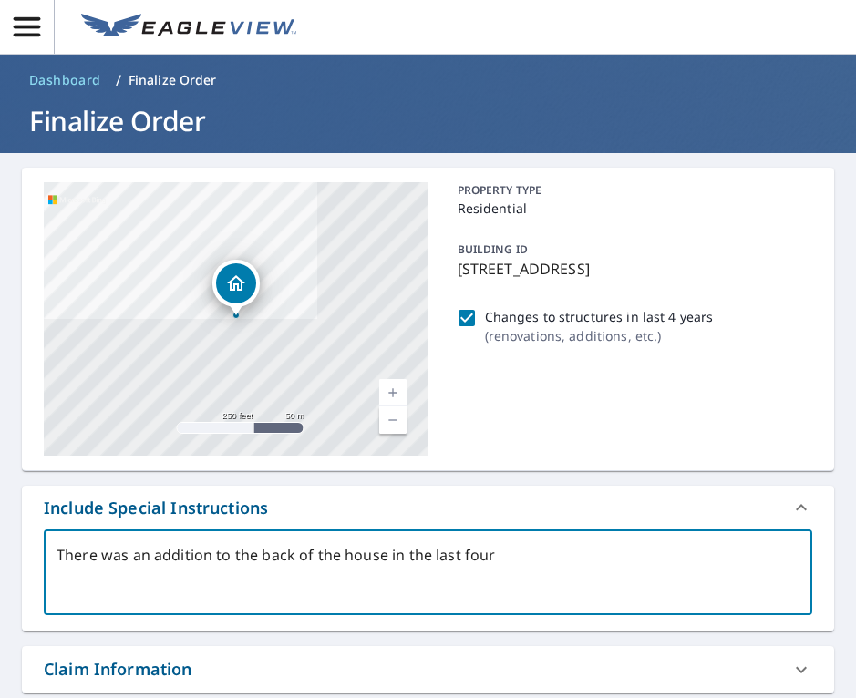
type textarea "x"
type textarea "There was an addition to the back of the house in the last four ye"
type textarea "x"
type textarea "There was an addition to the back of the house in the last four yea"
type textarea "x"
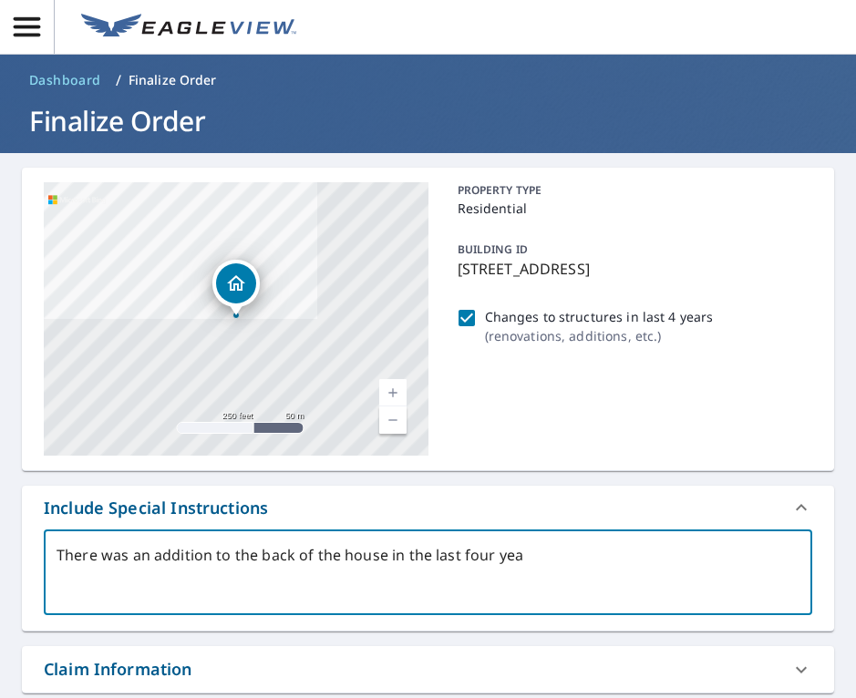
type textarea "There was an addition to the back of the house in the last four year"
type textarea "x"
type textarea "There was an addition to the back of the house in the last four years"
type textarea "x"
type textarea "There was an addition to the back of the house in the last four years"
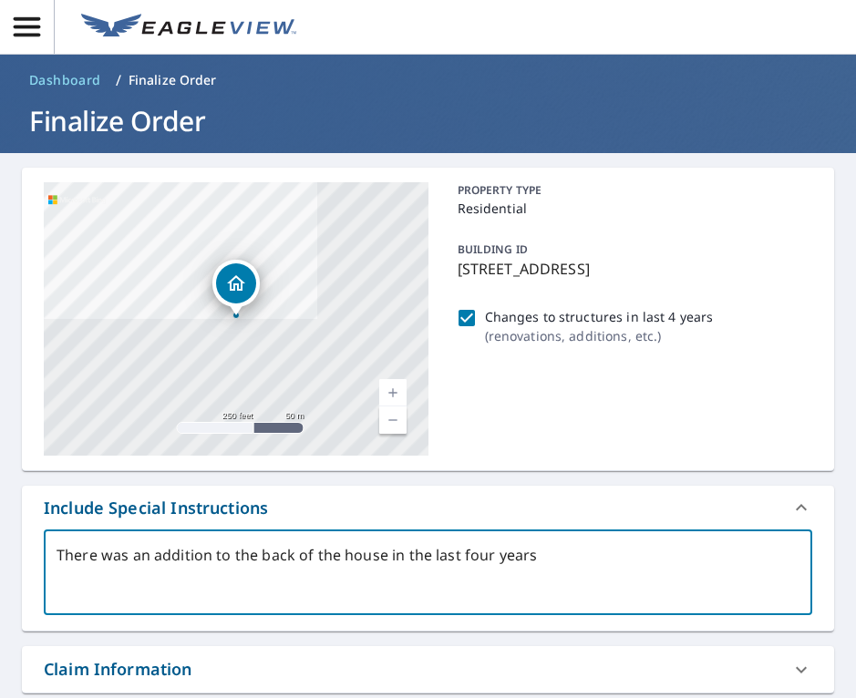
type textarea "x"
type textarea "There was an addition to the back of the house in the last four years"
type textarea "x"
type textarea "There was an addition to the back of the house in the last four years."
type textarea "x"
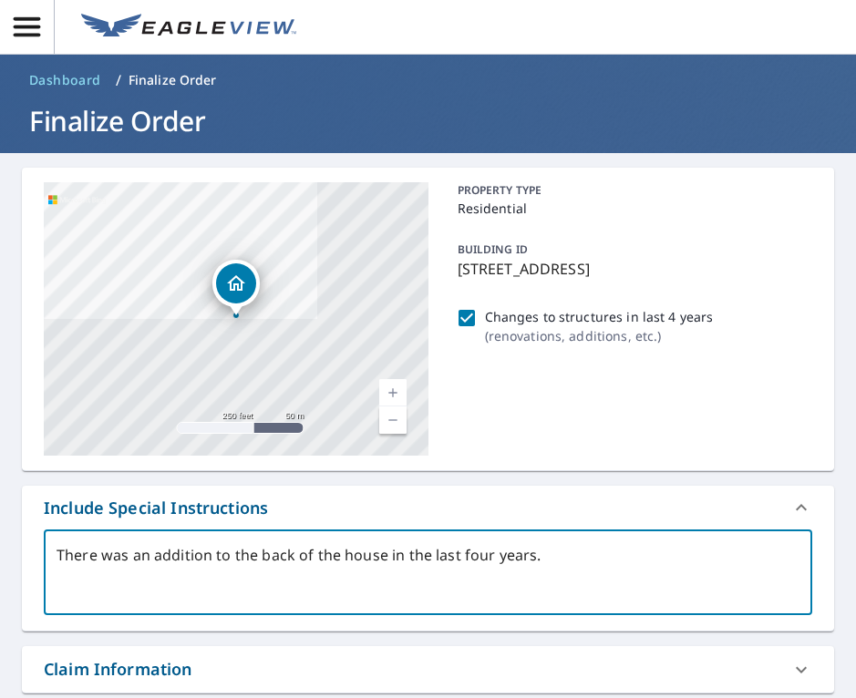
type textarea "There was an addition to the back of the house in the last four years."
type textarea "x"
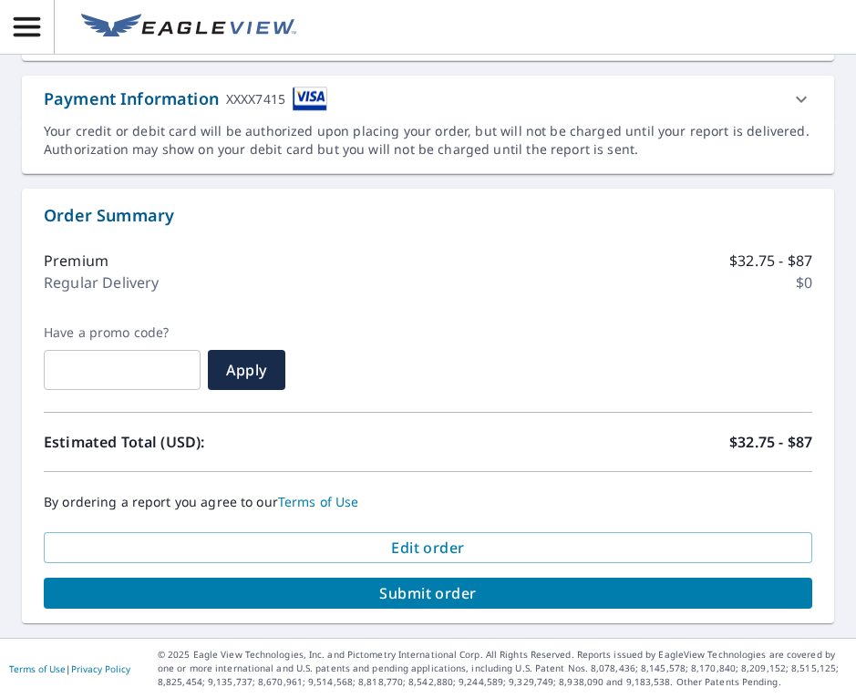
type textarea "There was an addition to the back of the house in the last four years."
click at [320, 594] on span "Submit order" at bounding box center [427, 594] width 739 height 20
type textarea "x"
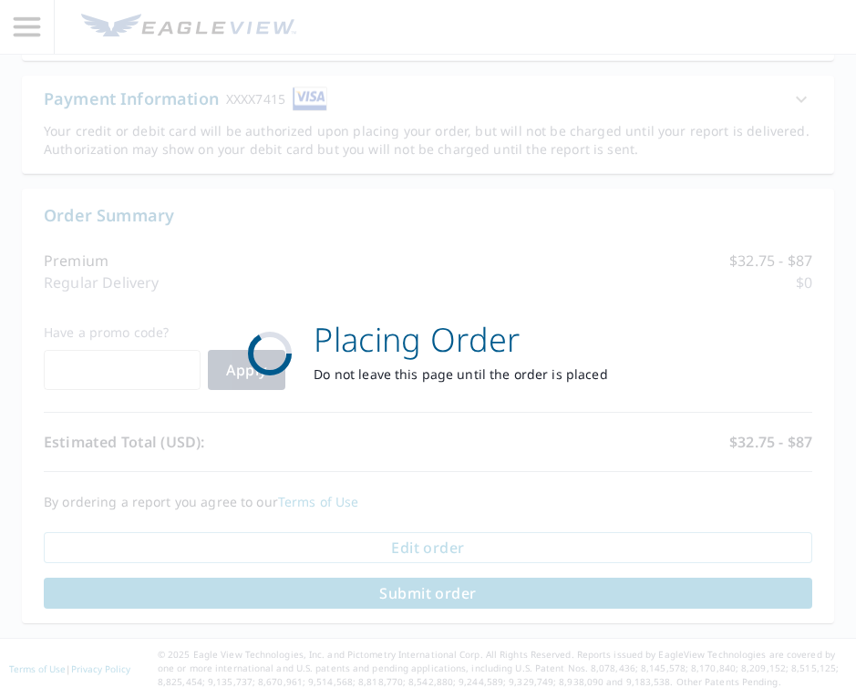
scroll to position [760, 0]
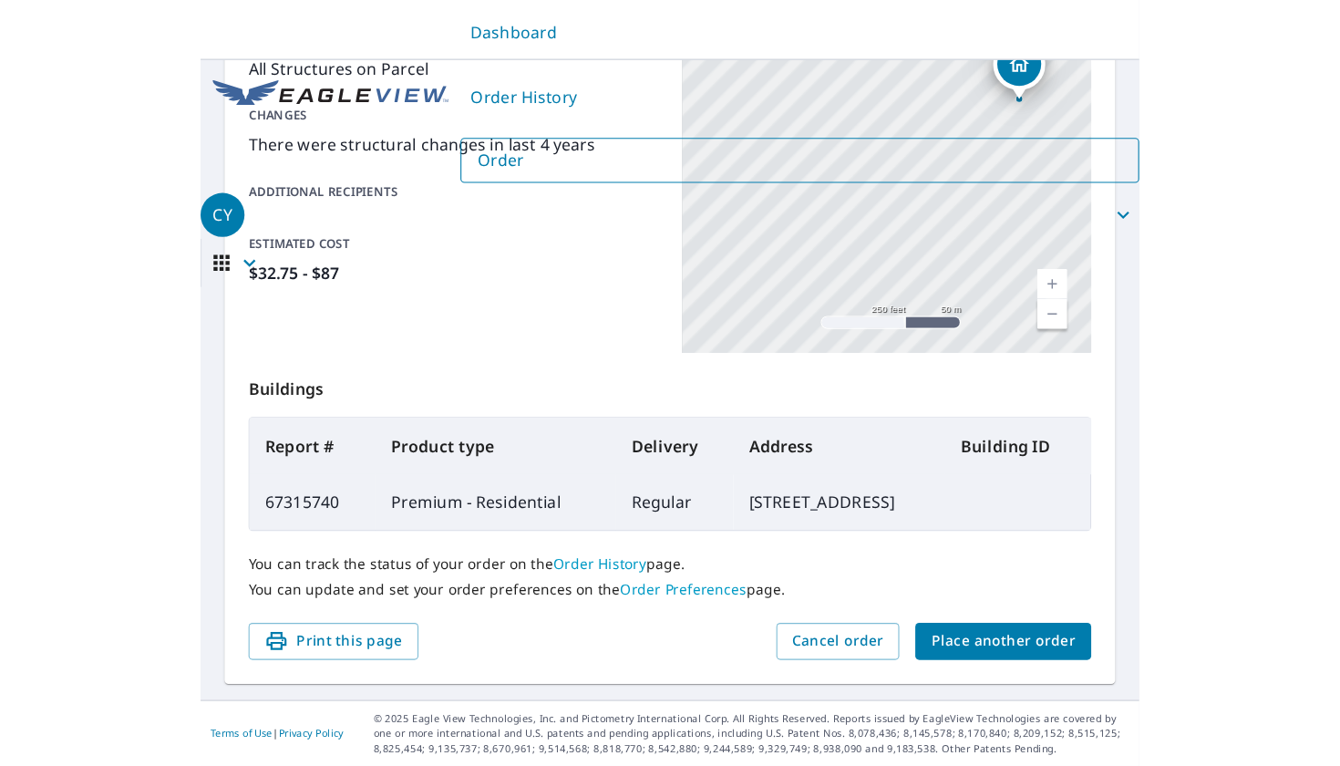
scroll to position [306, 0]
